Goal: Task Accomplishment & Management: Manage account settings

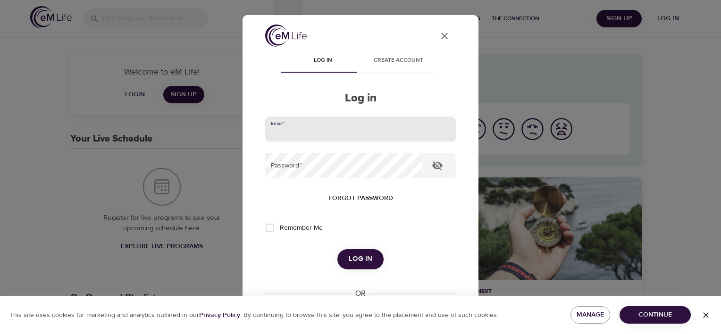
drag, startPoint x: 277, startPoint y: 127, endPoint x: 281, endPoint y: 134, distance: 7.6
click at [277, 127] on input "email" at bounding box center [360, 128] width 191 height 25
type input "[EMAIL_ADDRESS][DOMAIN_NAME]"
click at [337, 249] on button "Log in" at bounding box center [360, 259] width 46 height 20
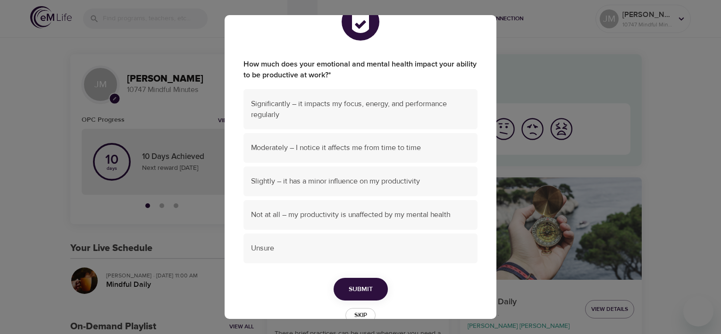
scroll to position [47, 0]
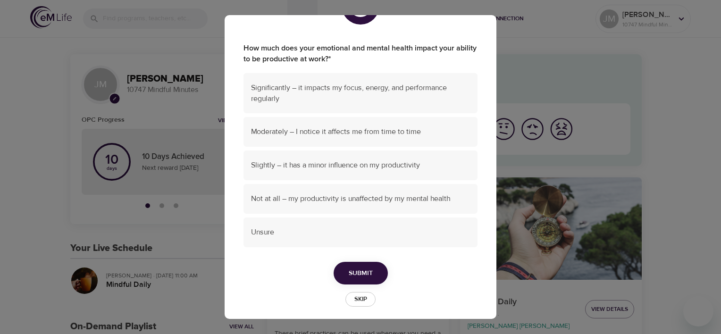
click at [353, 298] on span "Skip" at bounding box center [360, 299] width 21 height 11
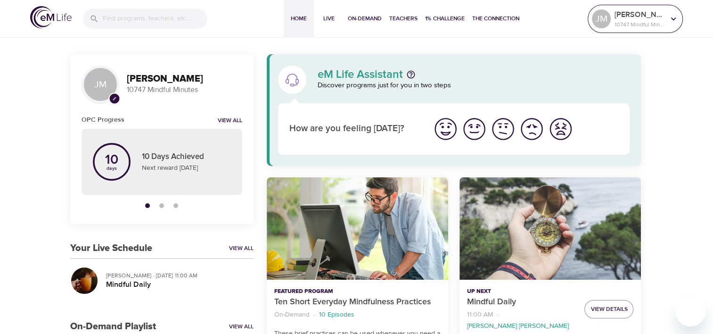
click at [673, 17] on icon at bounding box center [674, 19] width 10 height 10
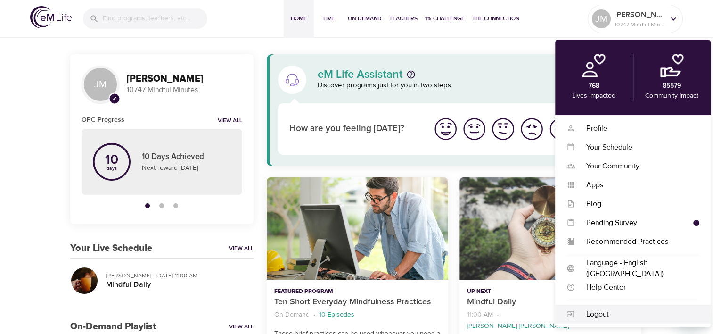
click at [609, 313] on div "Logout" at bounding box center [637, 314] width 124 height 11
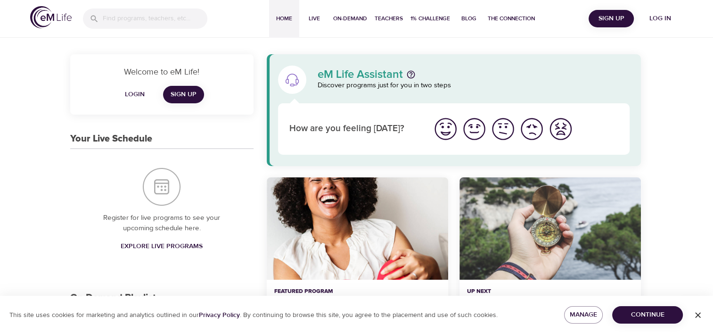
click at [132, 89] on span "Login" at bounding box center [135, 95] width 23 height 12
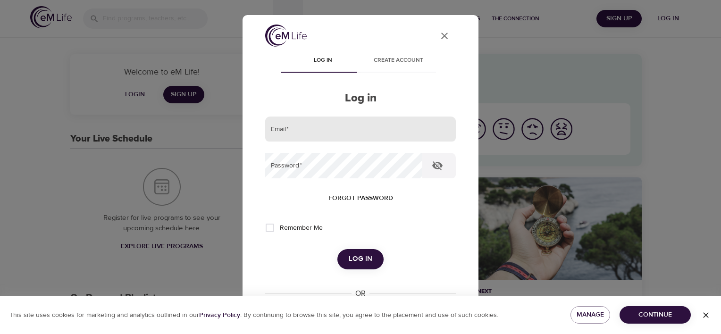
click at [281, 126] on input "email" at bounding box center [360, 128] width 191 height 25
type input "jmarquardt1@metlife.com"
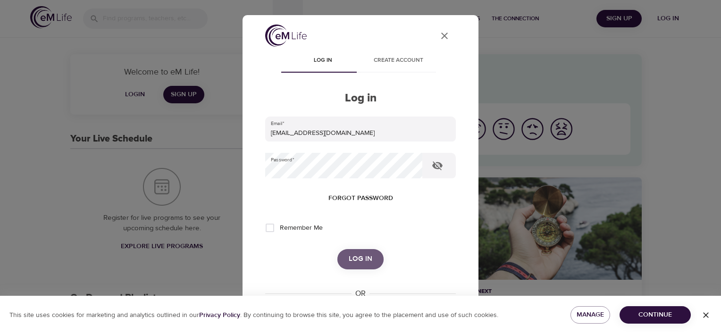
click at [355, 253] on span "Log in" at bounding box center [360, 259] width 24 height 12
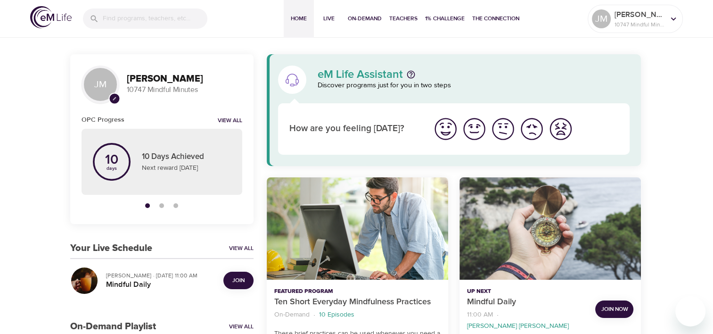
click at [240, 276] on span "Join" at bounding box center [238, 280] width 12 height 10
